Goal: Information Seeking & Learning: Learn about a topic

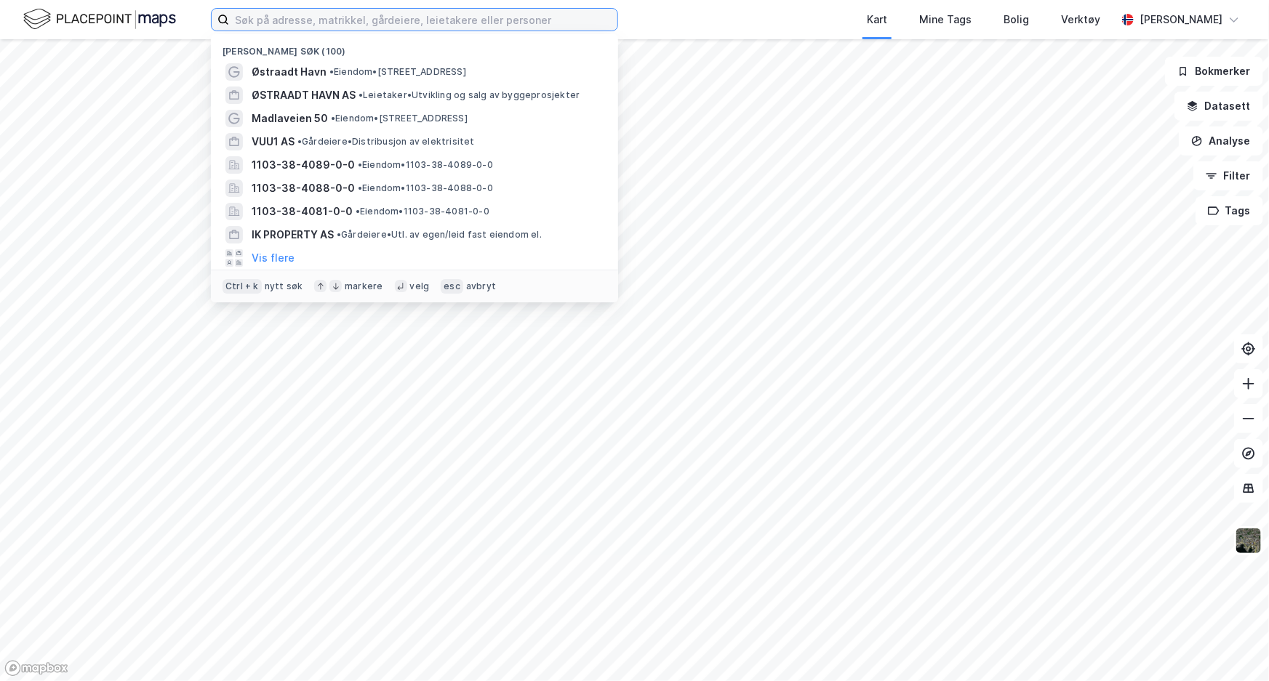
click at [513, 23] on input at bounding box center [423, 20] width 388 height 22
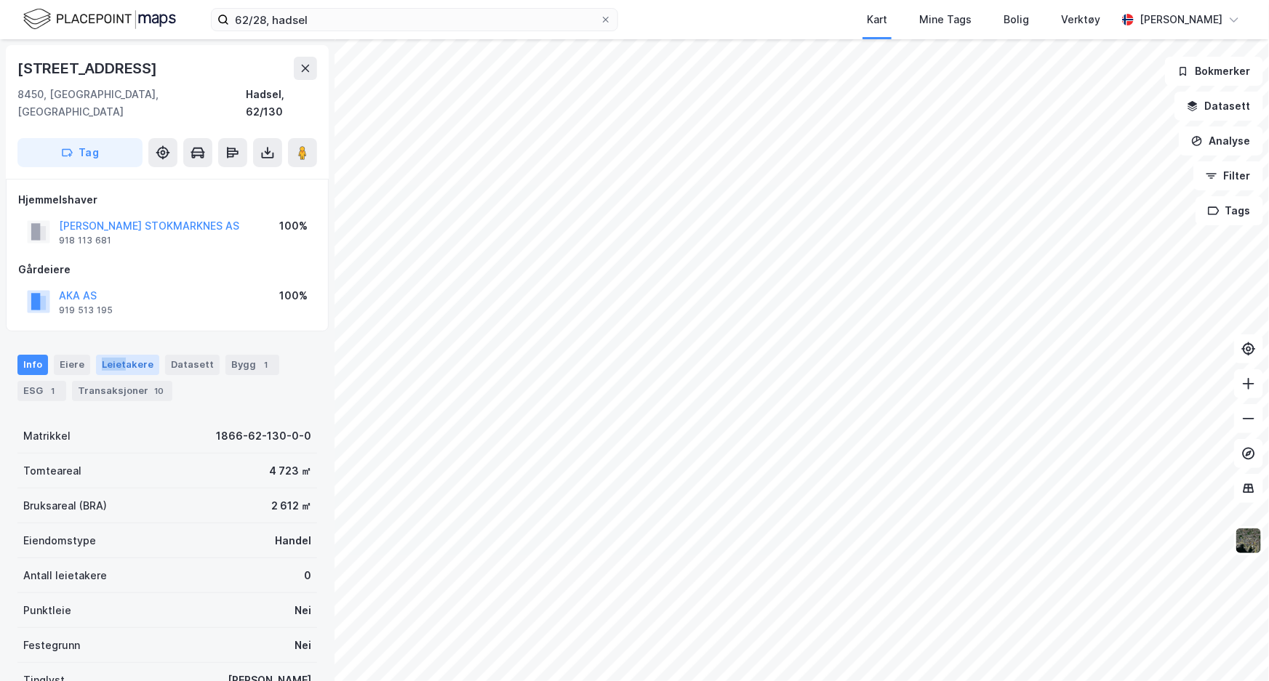
click at [123, 355] on div "Info [PERSON_NAME] Datasett Bygg 1 ESG 1 Transaksjoner 10" at bounding box center [167, 378] width 300 height 47
click at [123, 355] on div "Leietakere" at bounding box center [127, 365] width 63 height 20
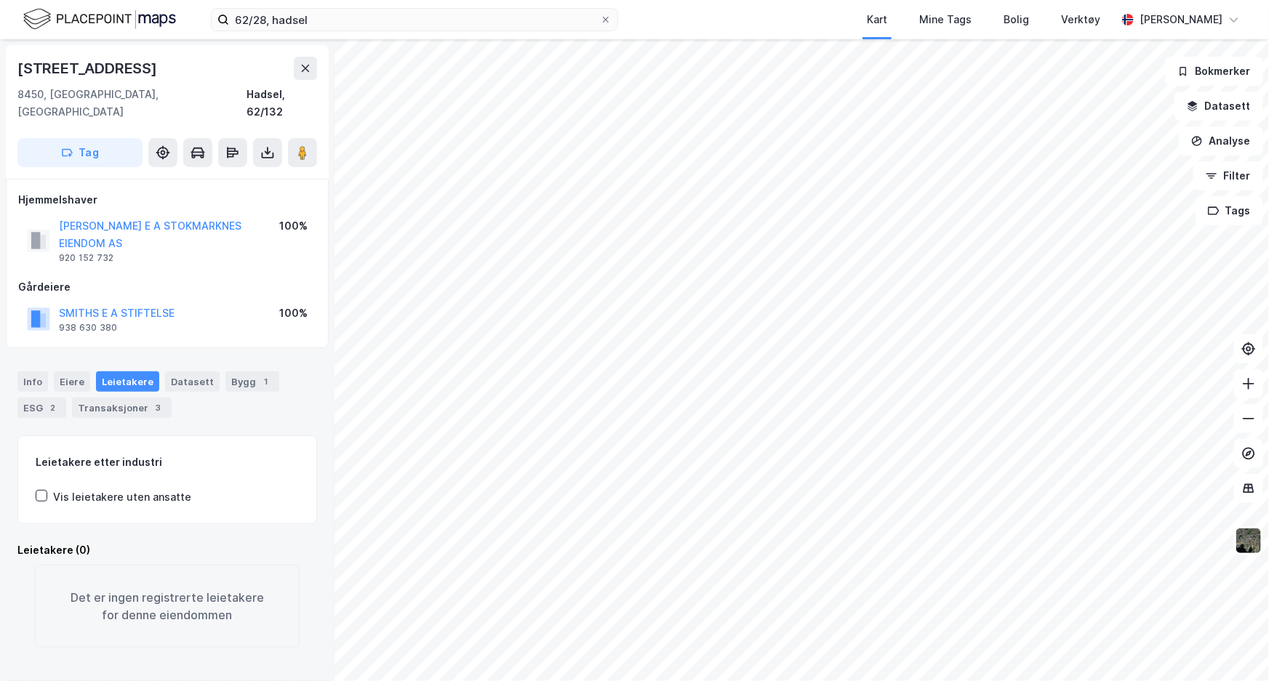
click at [9, 354] on div "Info [PERSON_NAME] Datasett Bygg 1 ESG 2 Transaksjoner 3" at bounding box center [167, 389] width 335 height 70
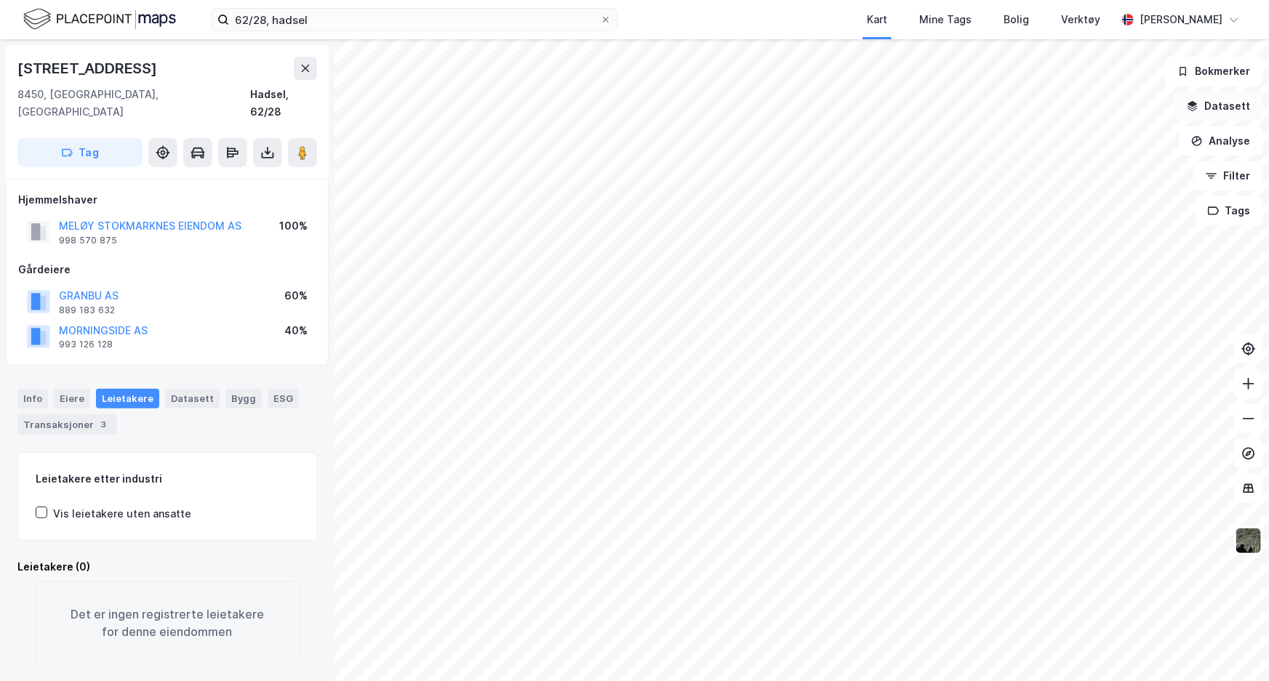
click at [1244, 108] on button "Datasett" at bounding box center [1219, 106] width 89 height 29
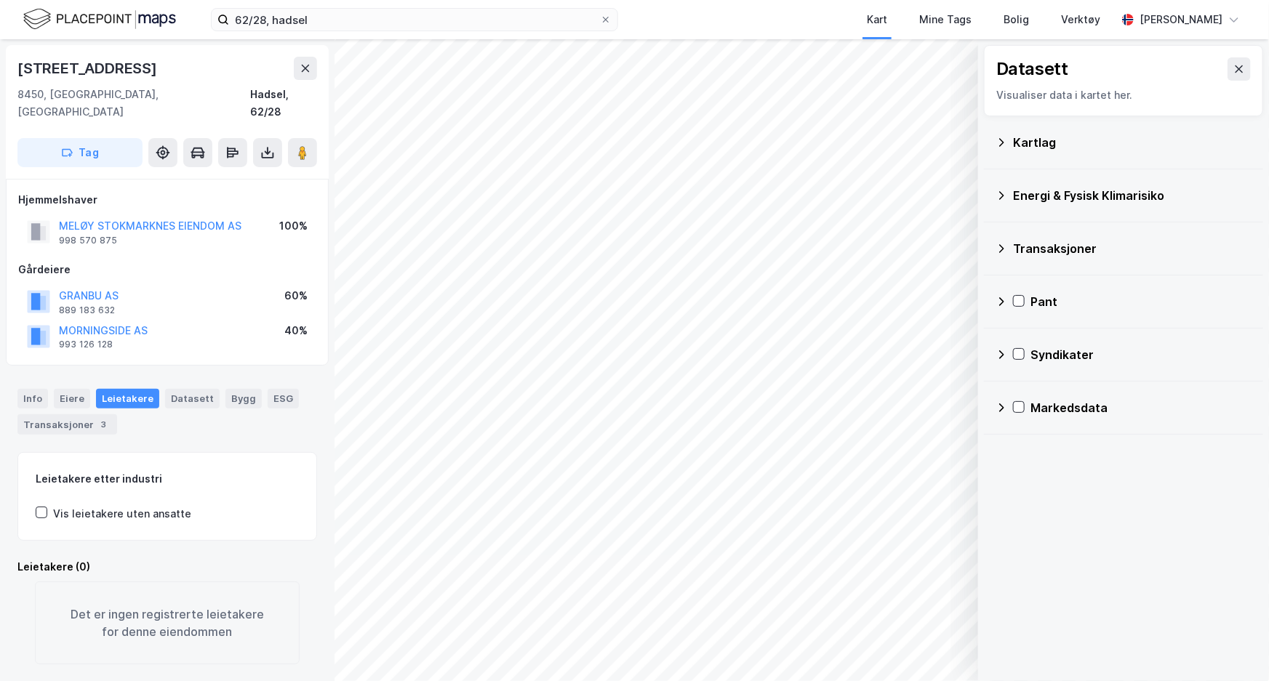
click at [1001, 139] on icon at bounding box center [1001, 142] width 5 height 8
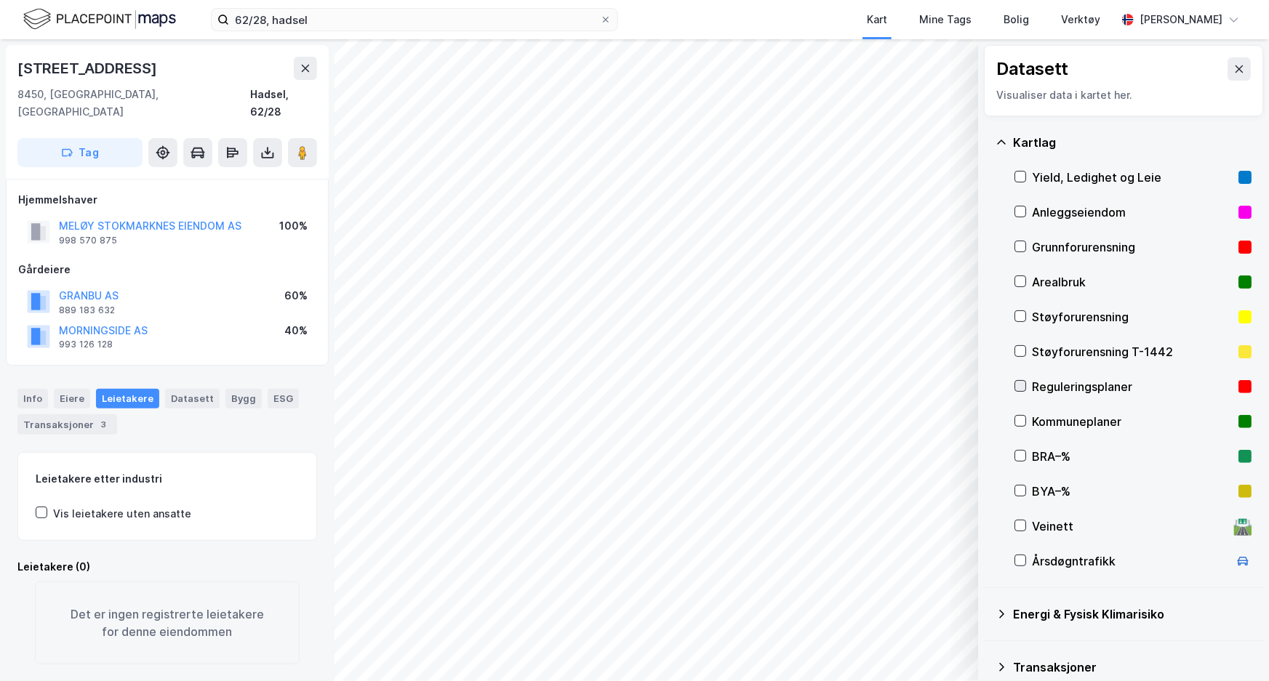
click at [1018, 385] on icon at bounding box center [1020, 386] width 10 height 10
click at [23, 389] on div "Info" at bounding box center [32, 398] width 31 height 19
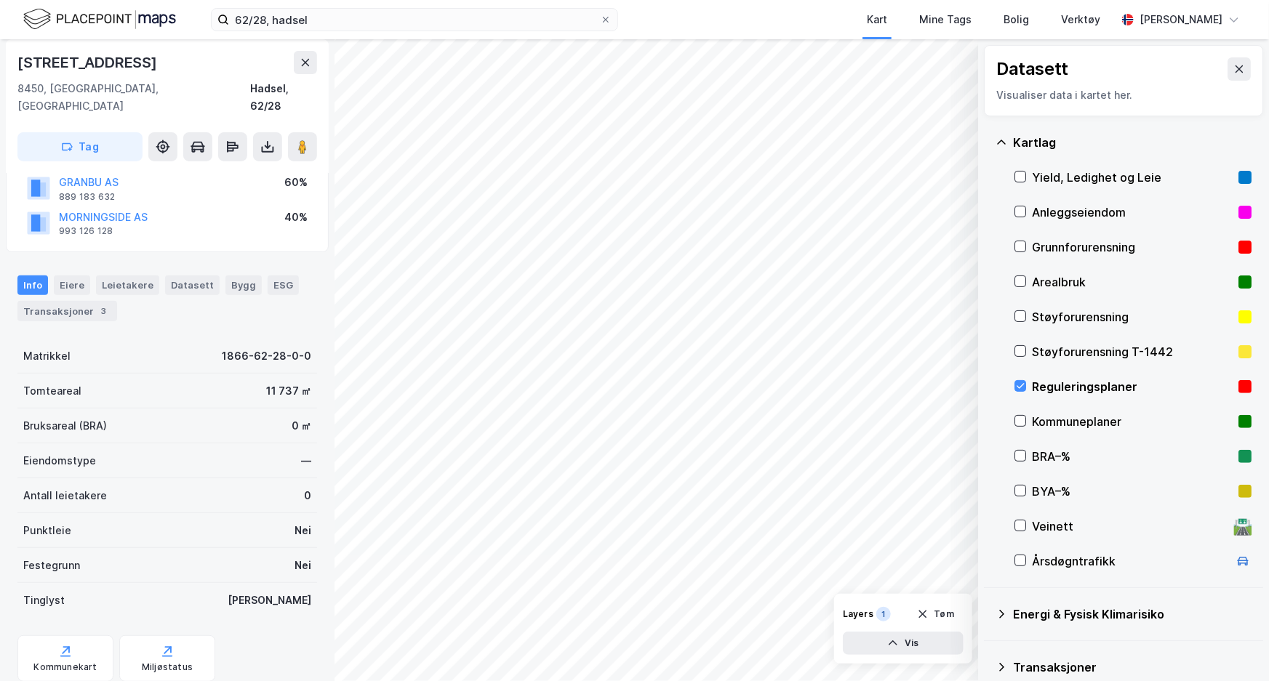
scroll to position [143, 0]
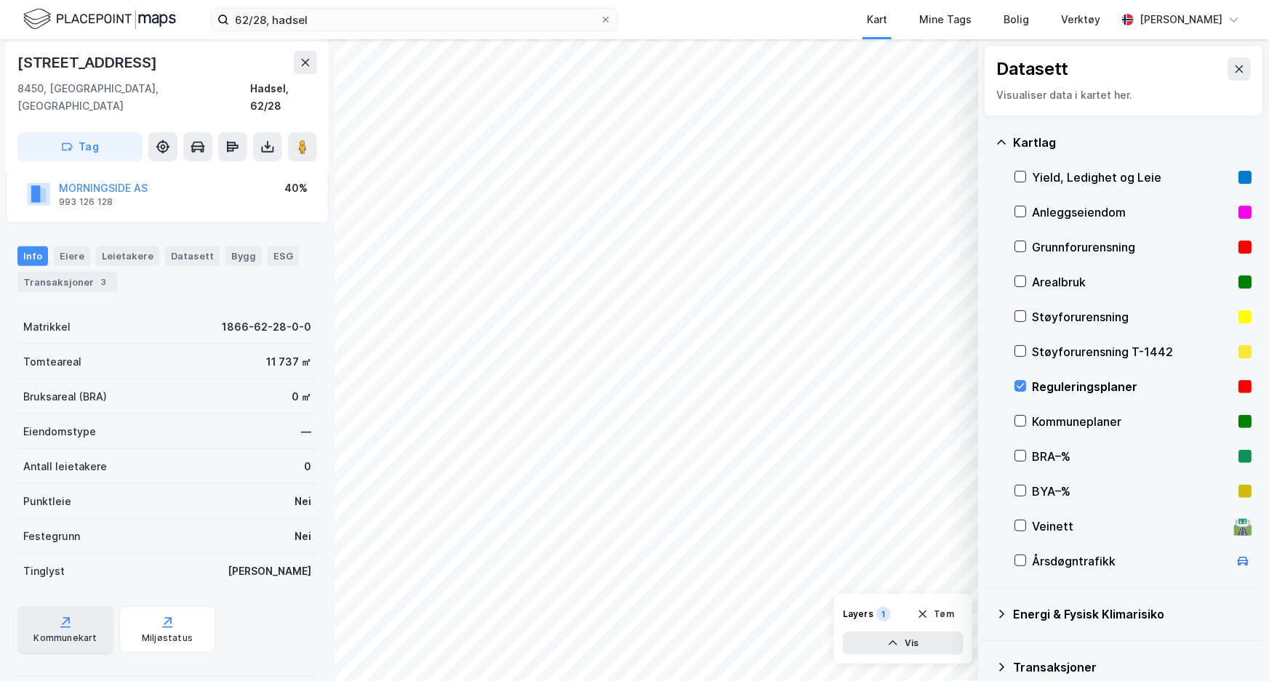
click at [81, 633] on div "Kommunekart" at bounding box center [64, 639] width 63 height 12
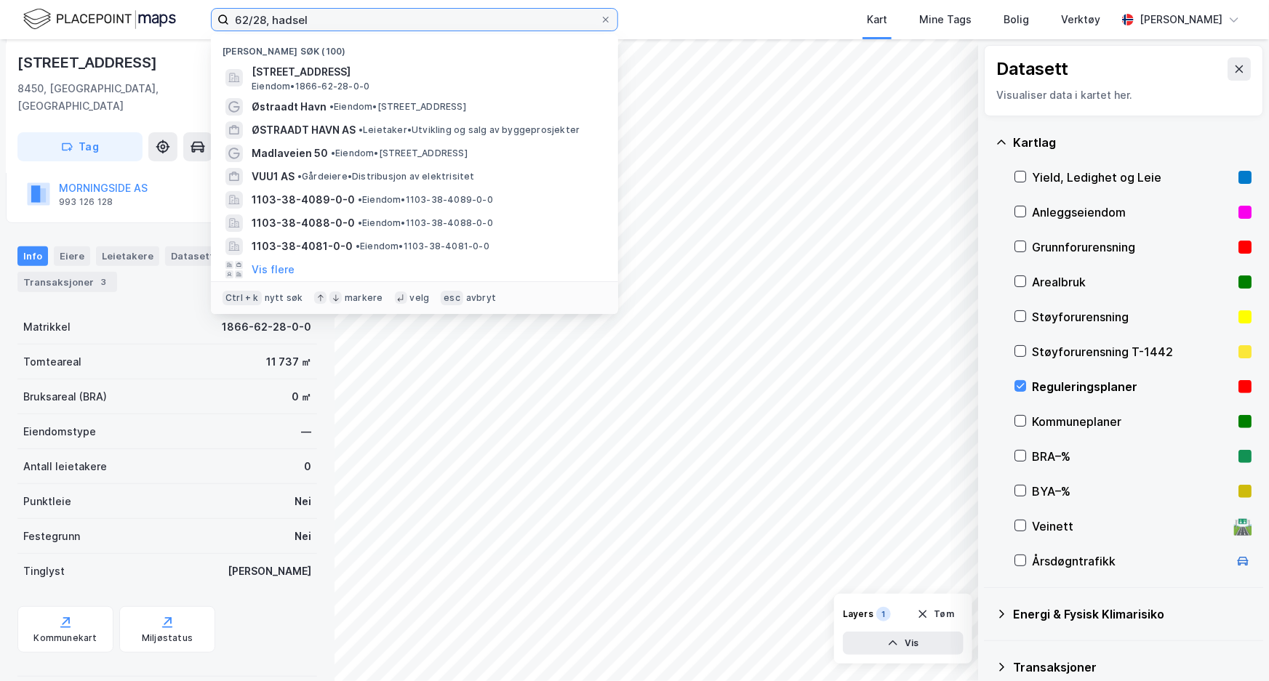
drag, startPoint x: 313, startPoint y: 21, endPoint x: 208, endPoint y: 20, distance: 104.7
click at [208, 20] on div "62/28, hadsel Nylige søk (100) Hadselfjordveien 19, 8450, STOKMARKNES, HADSEL E…" at bounding box center [634, 19] width 1269 height 39
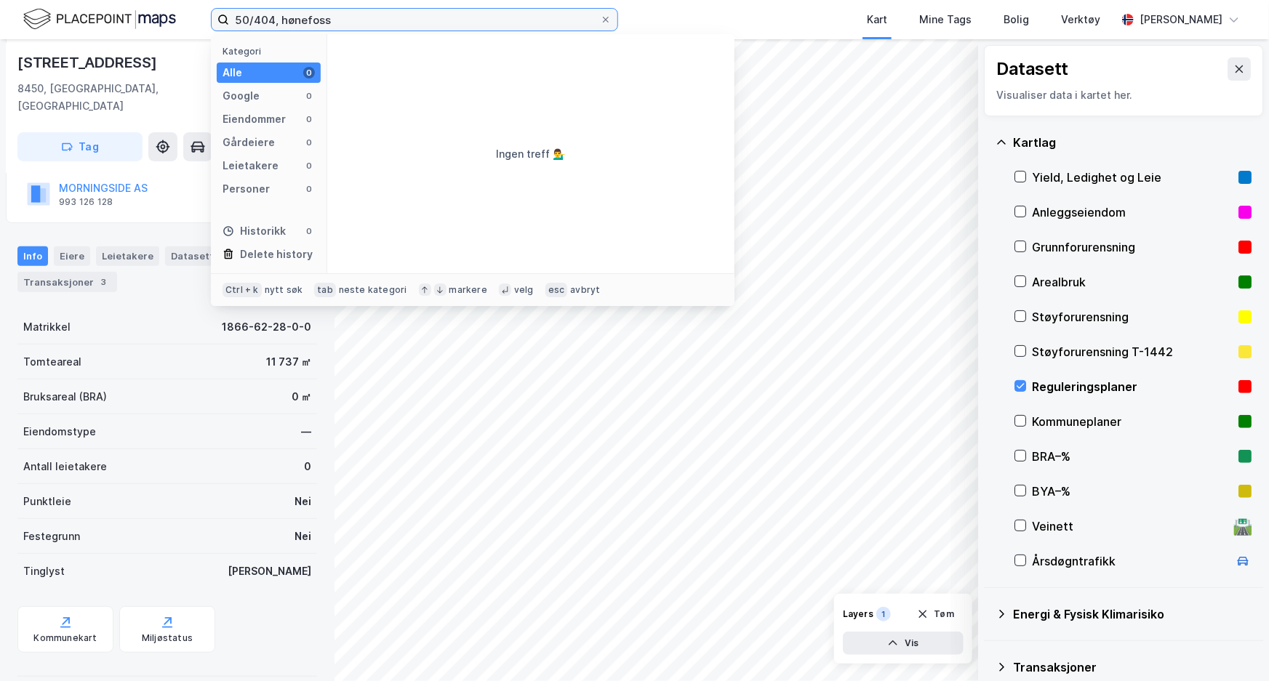
click at [483, 21] on input "50/404, hønefoss" at bounding box center [414, 20] width 371 height 22
drag, startPoint x: 423, startPoint y: 23, endPoint x: 283, endPoint y: 25, distance: 139.6
click at [282, 26] on input "50/404, hønefoss" at bounding box center [414, 20] width 371 height 22
type input "50/404, ringerike"
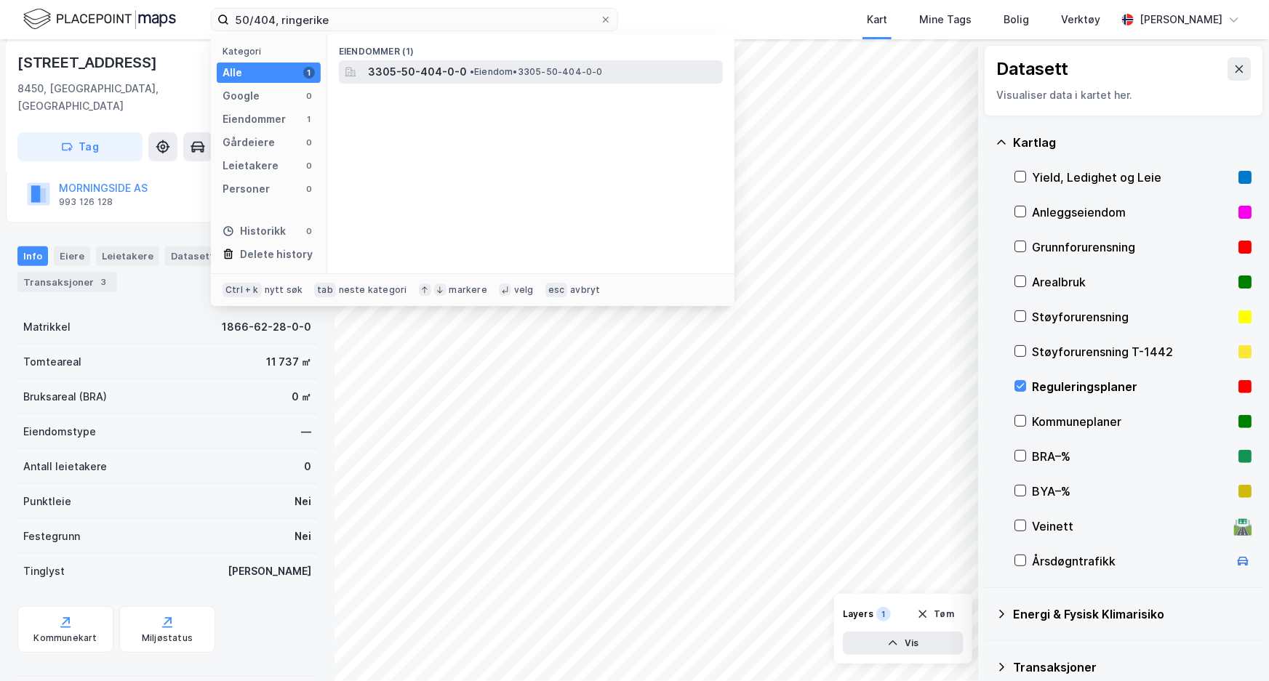
click at [439, 67] on span "3305-50-404-0-0" at bounding box center [417, 71] width 99 height 17
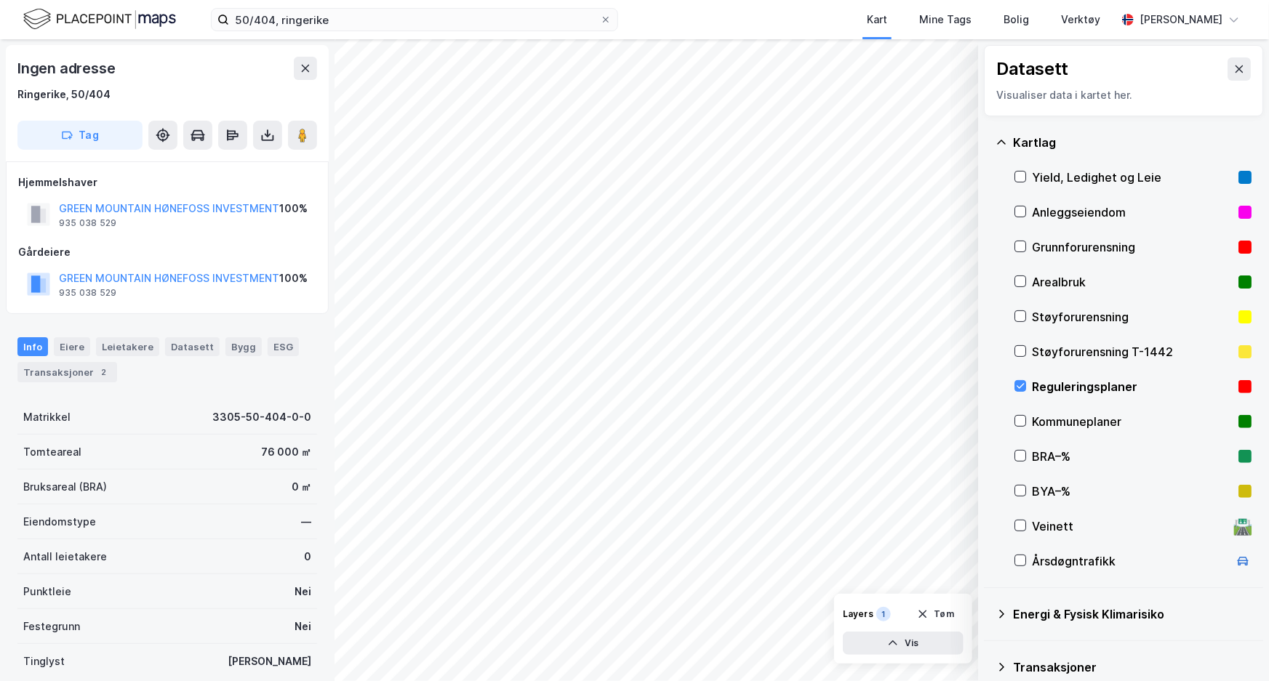
scroll to position [108, 0]
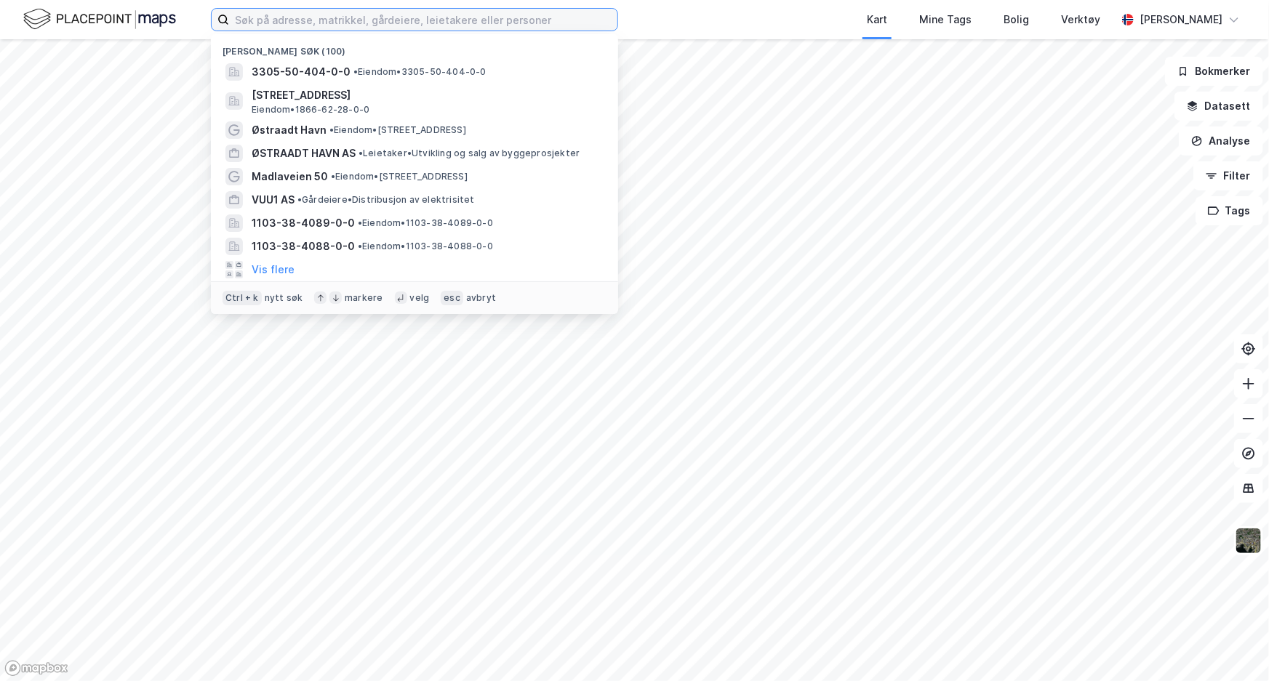
click at [308, 19] on input at bounding box center [423, 20] width 388 height 22
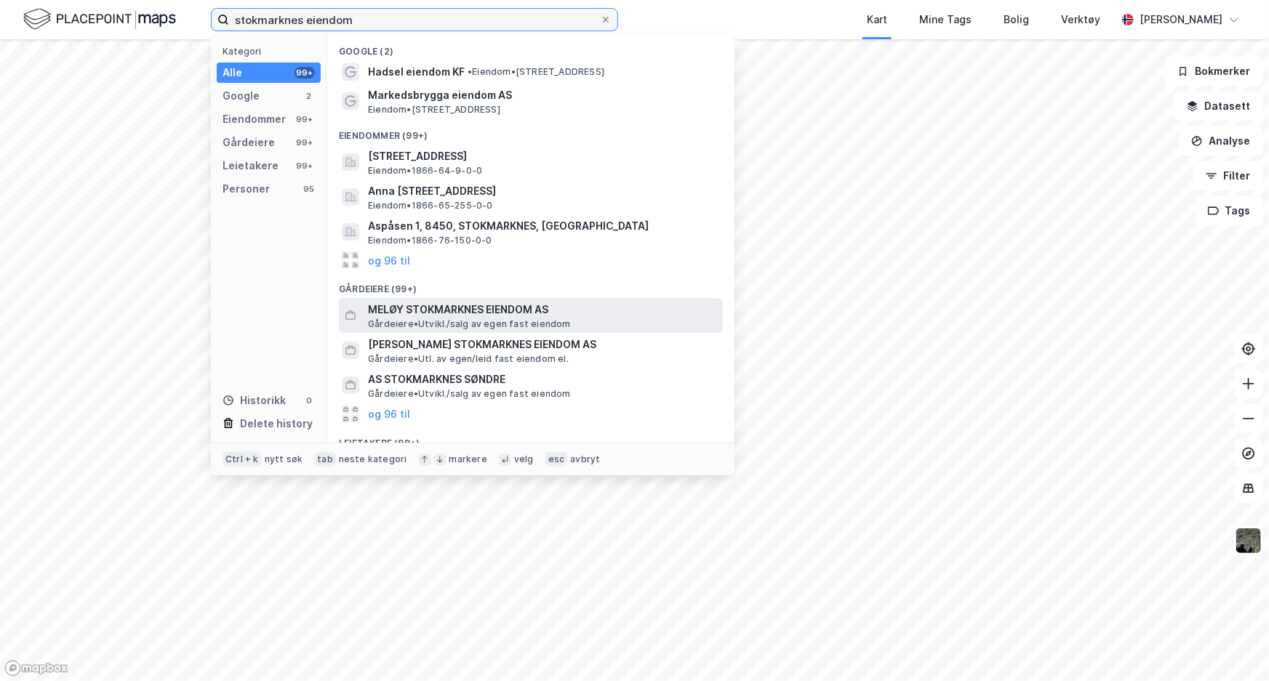
type input "stokmarknes eiendom"
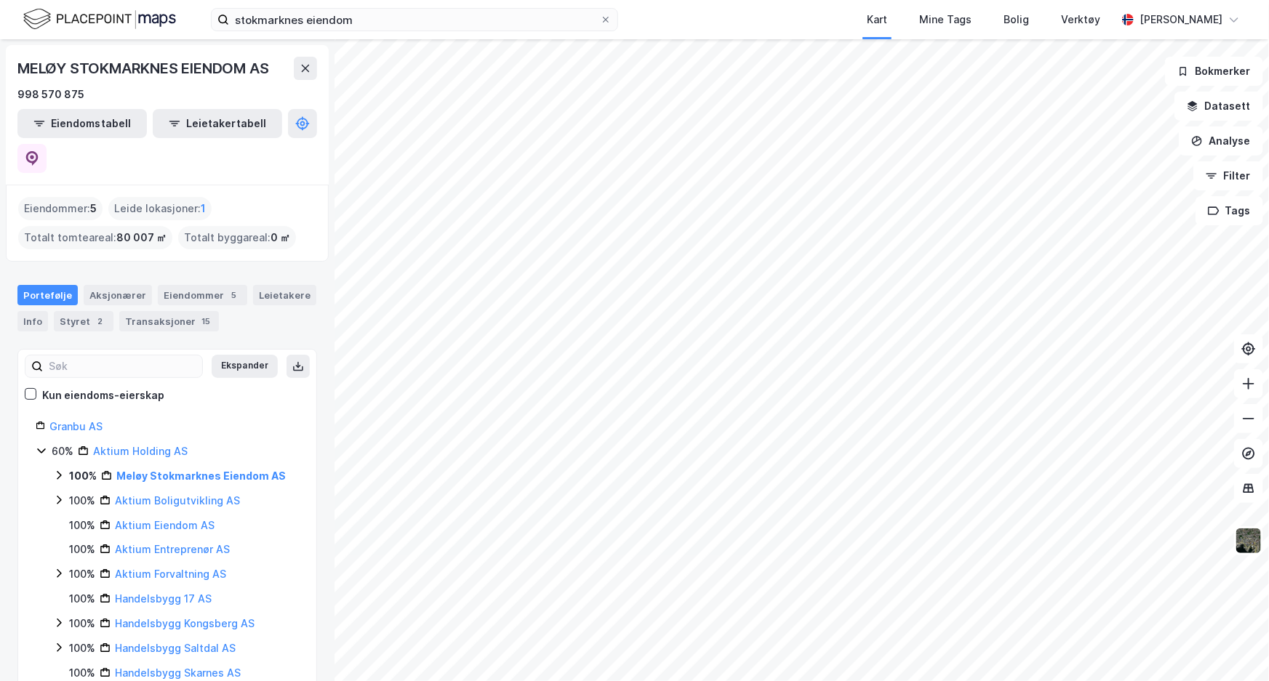
click at [276, 468] on div "Meløy Stokmarknes Eiendom AS" at bounding box center [200, 476] width 169 height 17
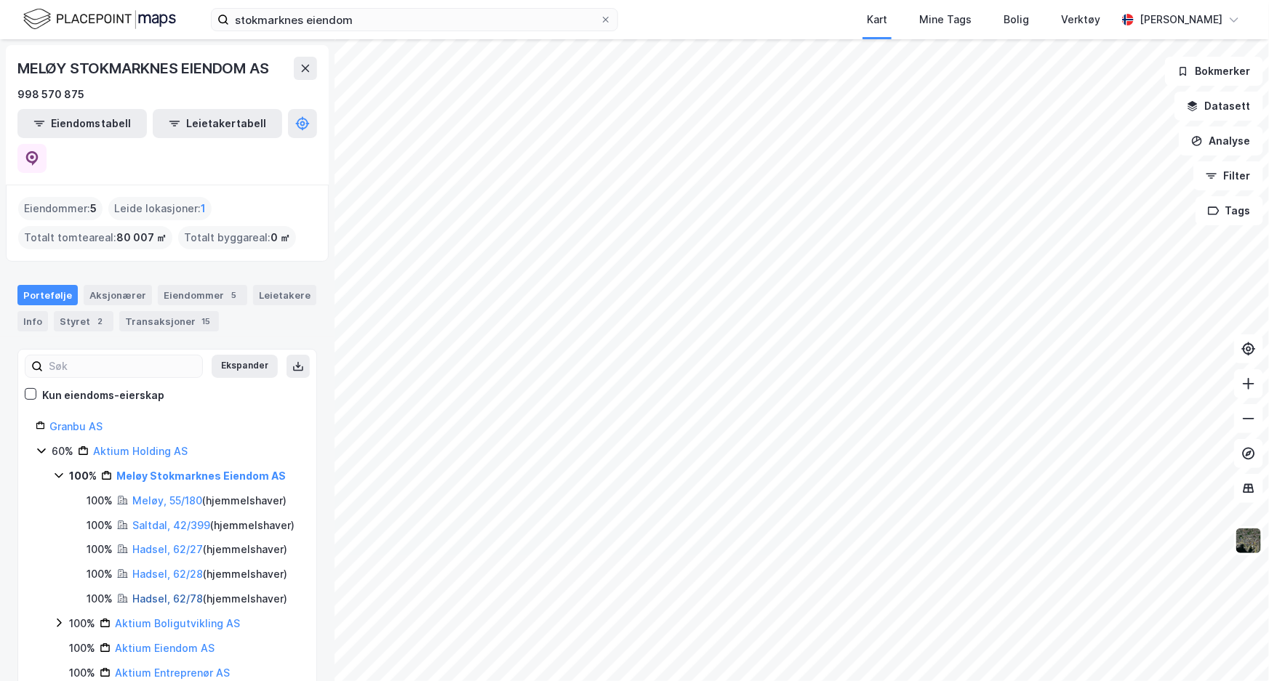
click at [175, 593] on link "Hadsel, 62/78" at bounding box center [167, 599] width 71 height 12
